Goal: Navigation & Orientation: Find specific page/section

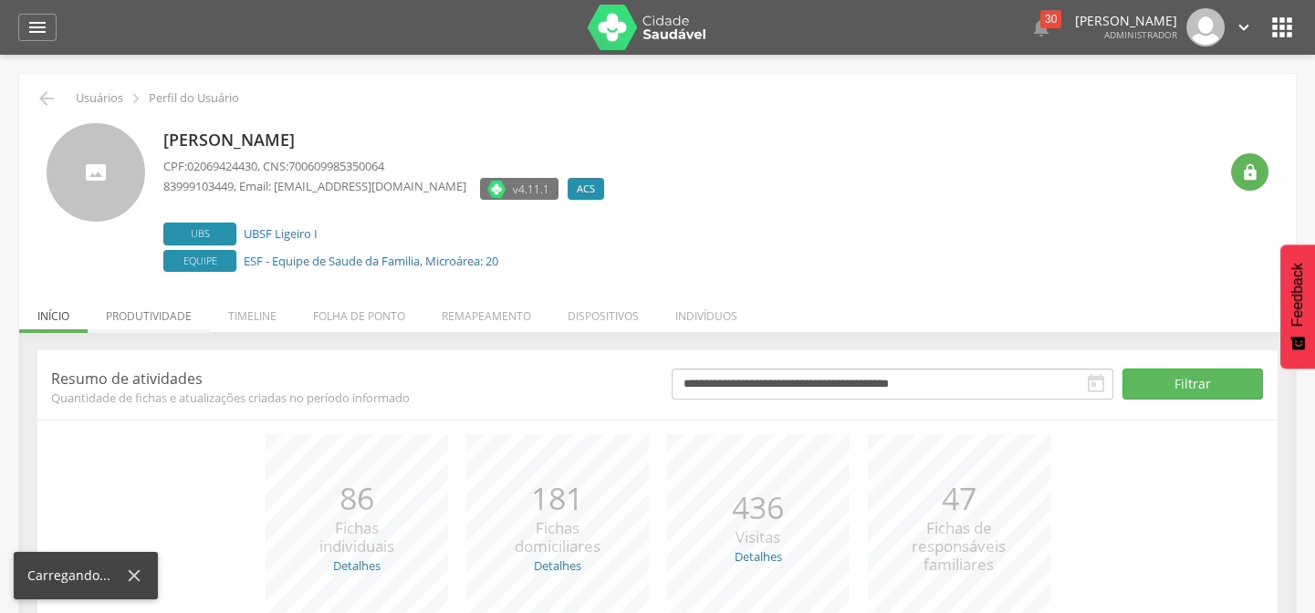
click at [164, 307] on li "Produtividade" at bounding box center [149, 311] width 122 height 43
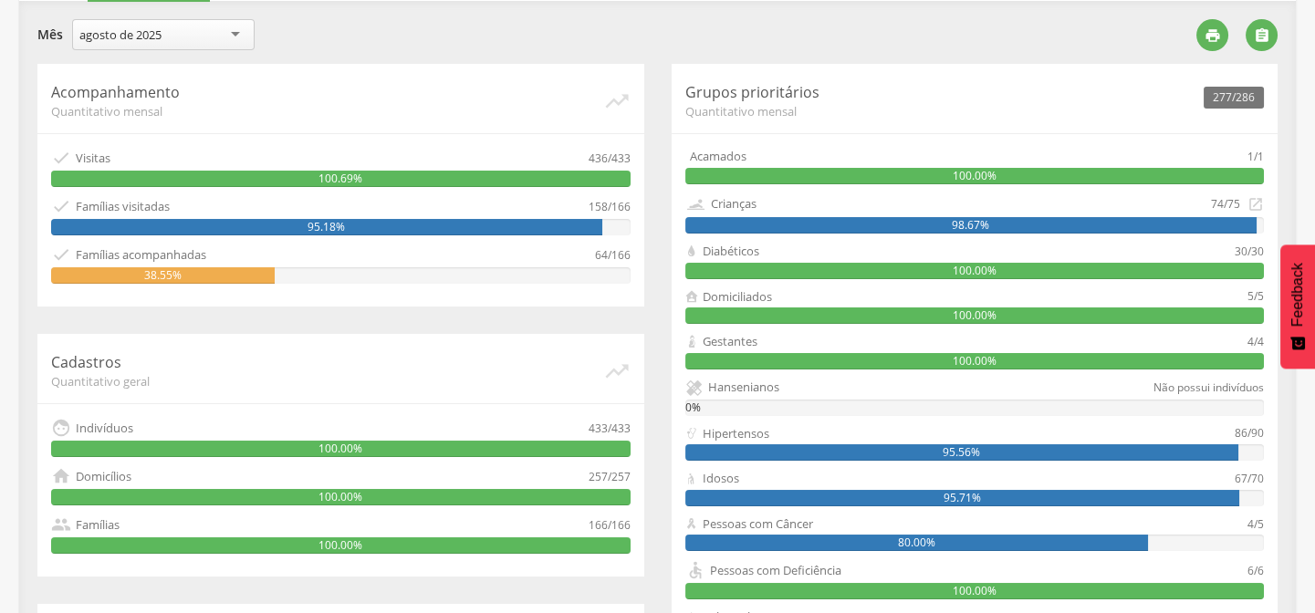
scroll to position [165, 0]
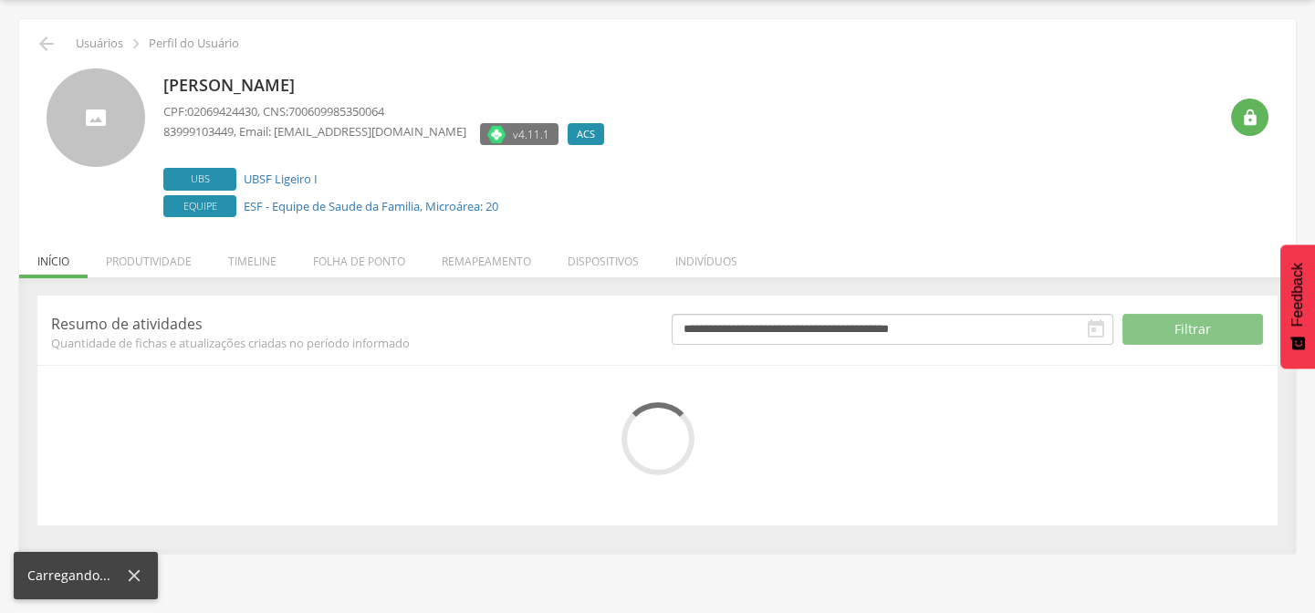
scroll to position [164, 0]
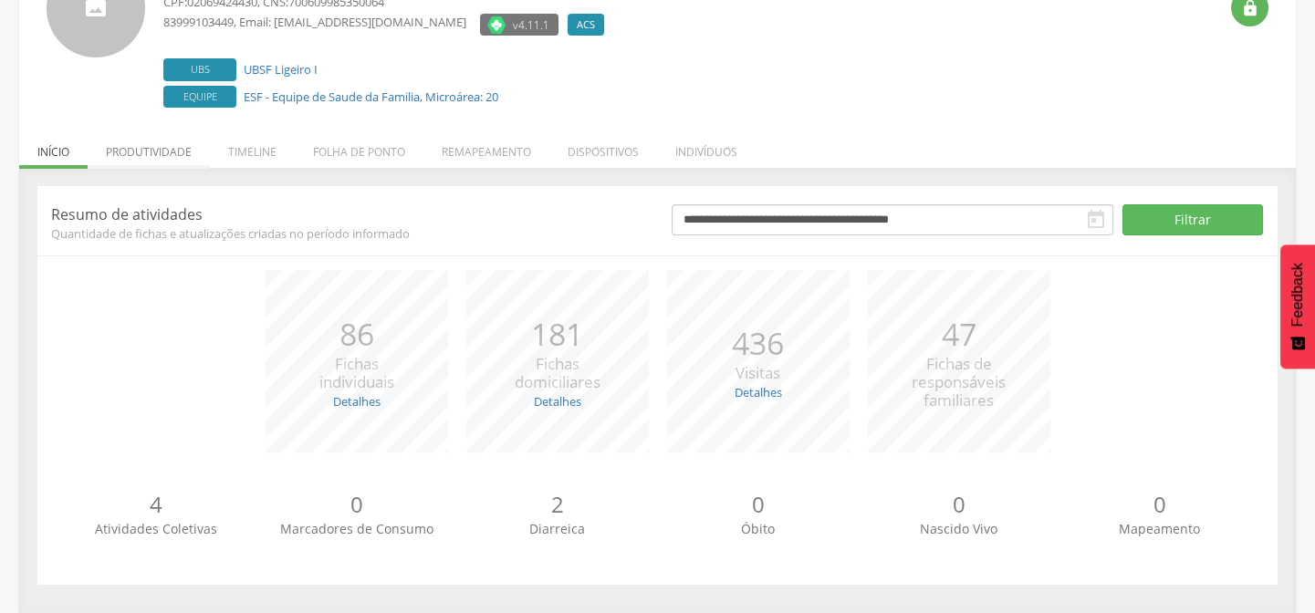
click at [167, 151] on li "Produtividade" at bounding box center [149, 147] width 122 height 43
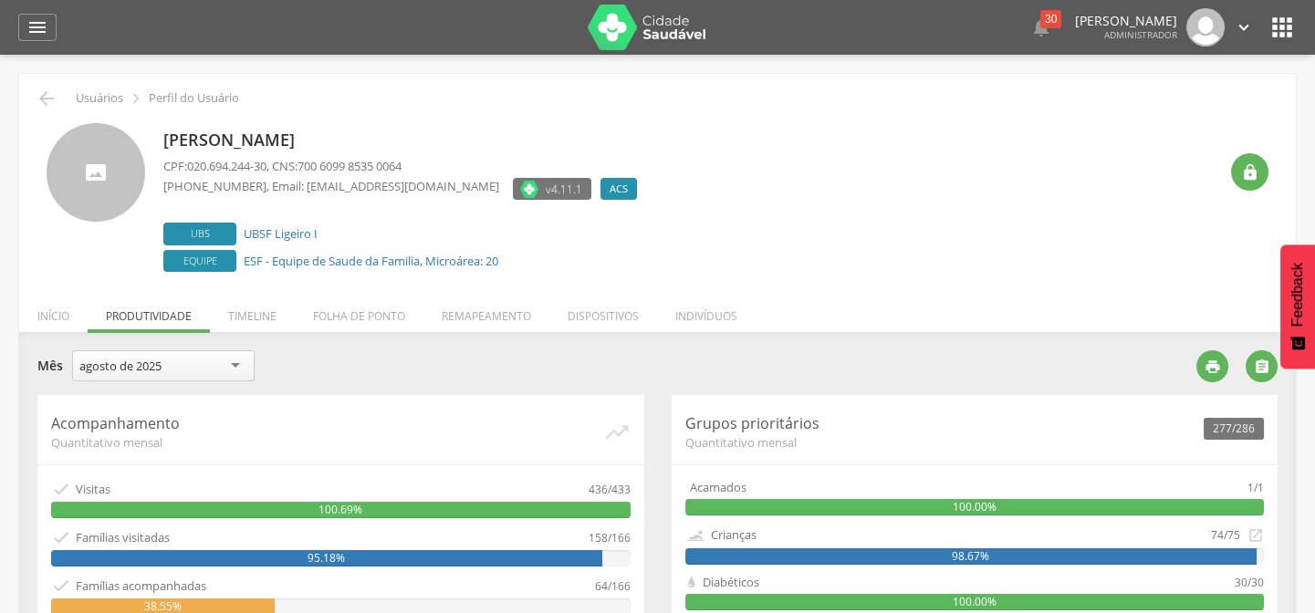
scroll to position [0, 0]
click at [631, 23] on img at bounding box center [647, 28] width 119 height 46
